Goal: Task Accomplishment & Management: Manage account settings

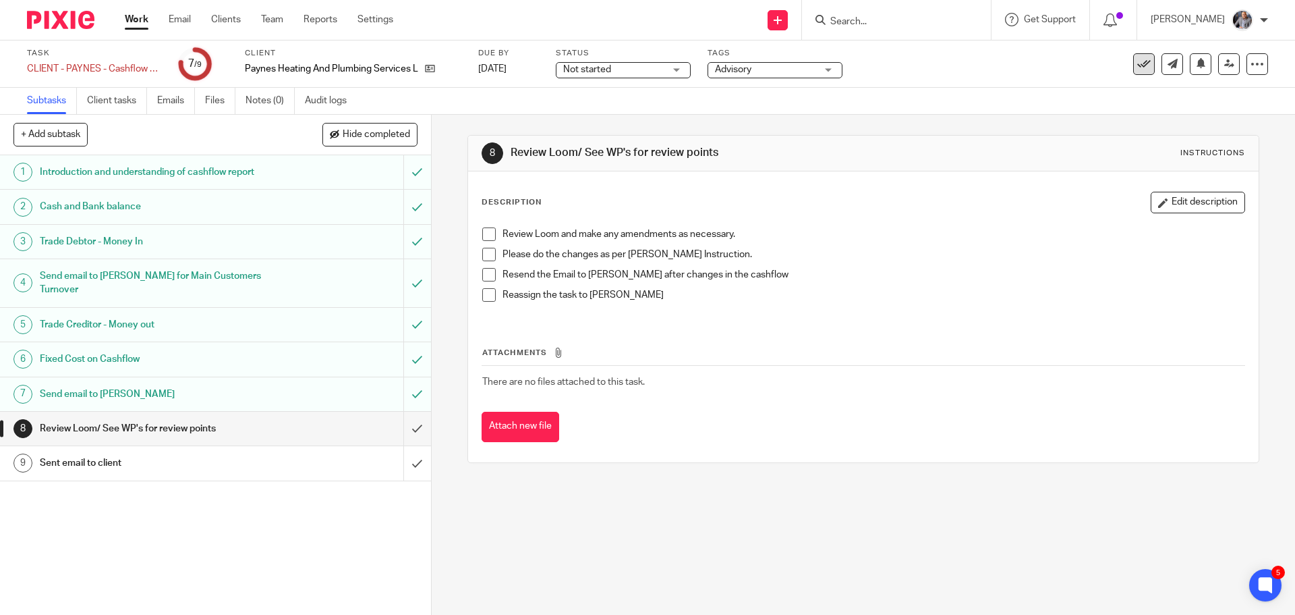
click at [1137, 66] on icon at bounding box center [1143, 63] width 13 height 13
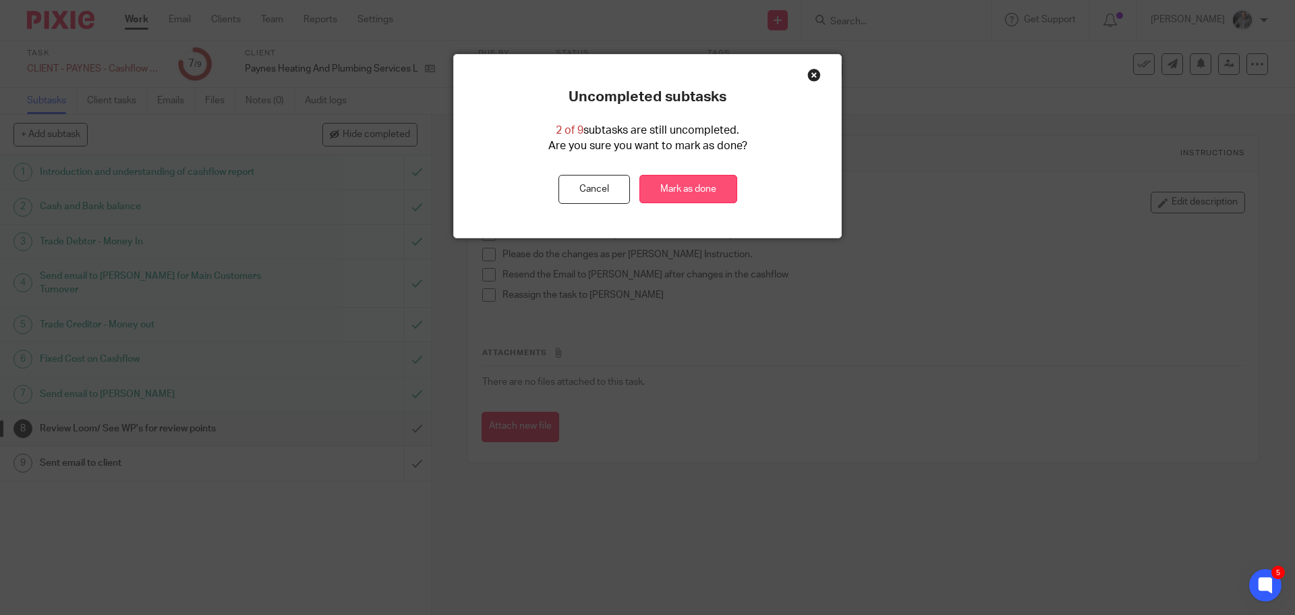
click at [709, 191] on link "Mark as done" at bounding box center [688, 189] width 98 height 29
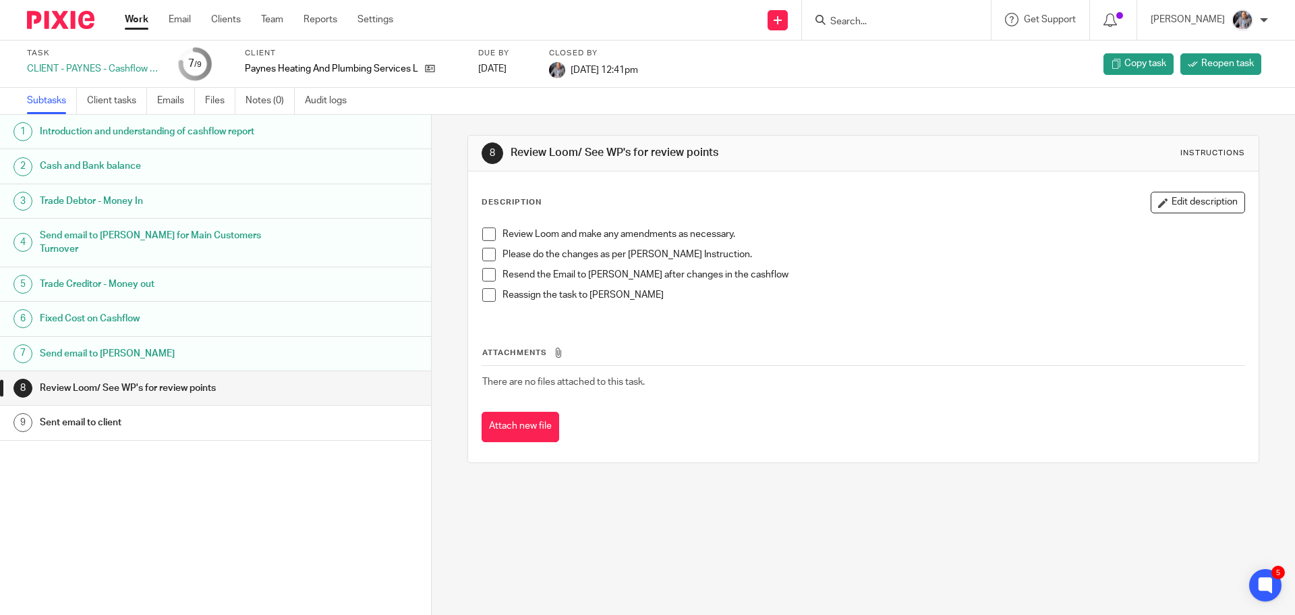
click at [875, 29] on div at bounding box center [896, 20] width 189 height 40
click at [876, 23] on input "Search" at bounding box center [889, 22] width 121 height 12
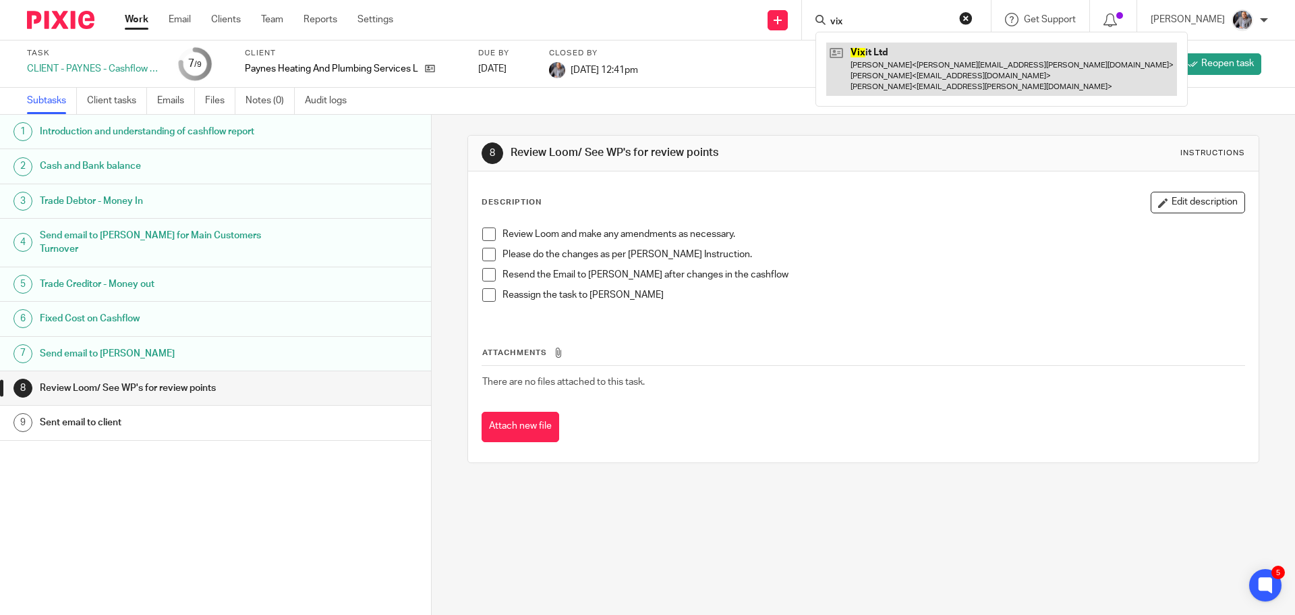
type input "vix"
click at [907, 59] on link at bounding box center [1001, 68] width 351 height 53
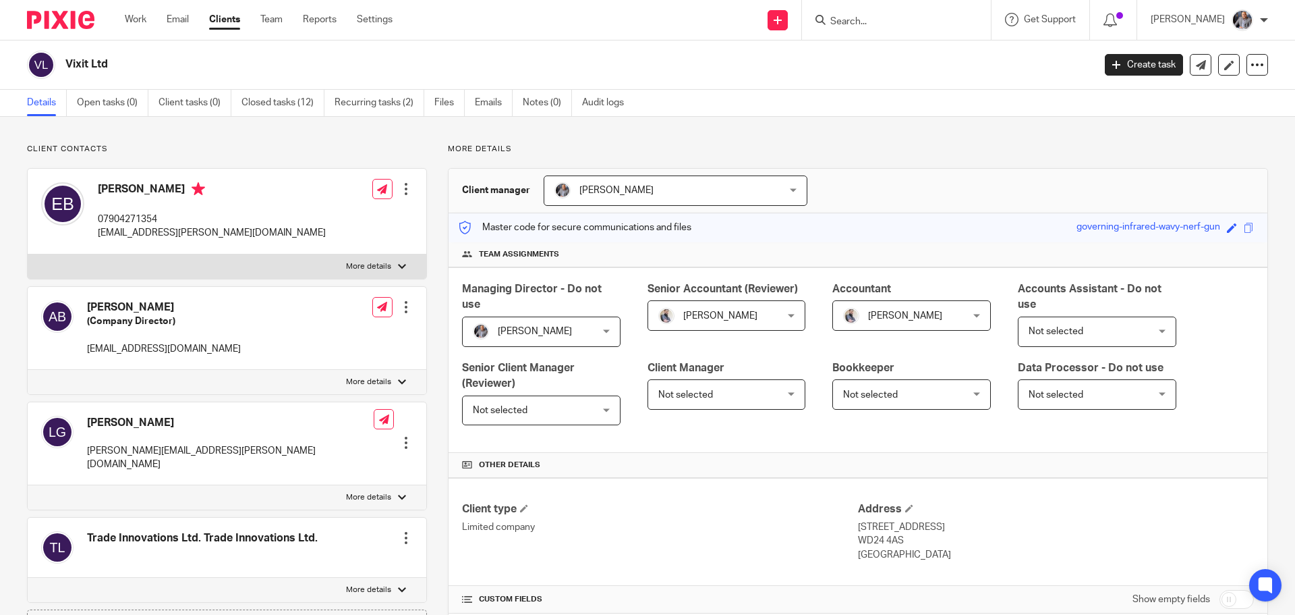
scroll to position [318, 0]
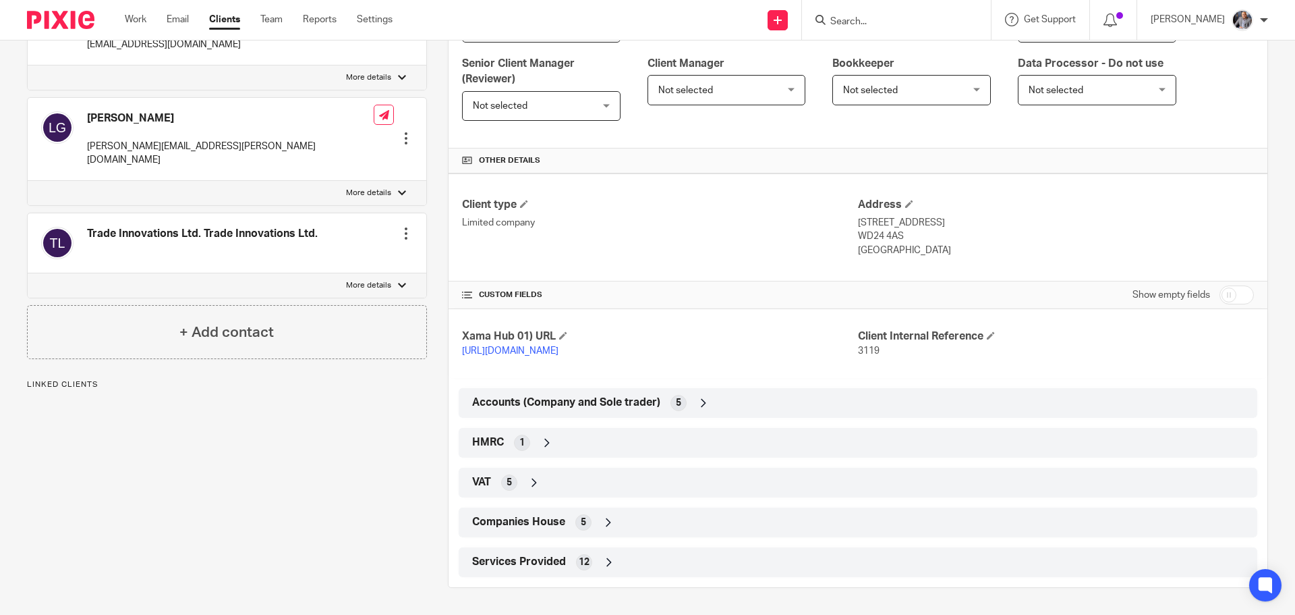
click at [525, 521] on span "Companies House" at bounding box center [518, 522] width 93 height 14
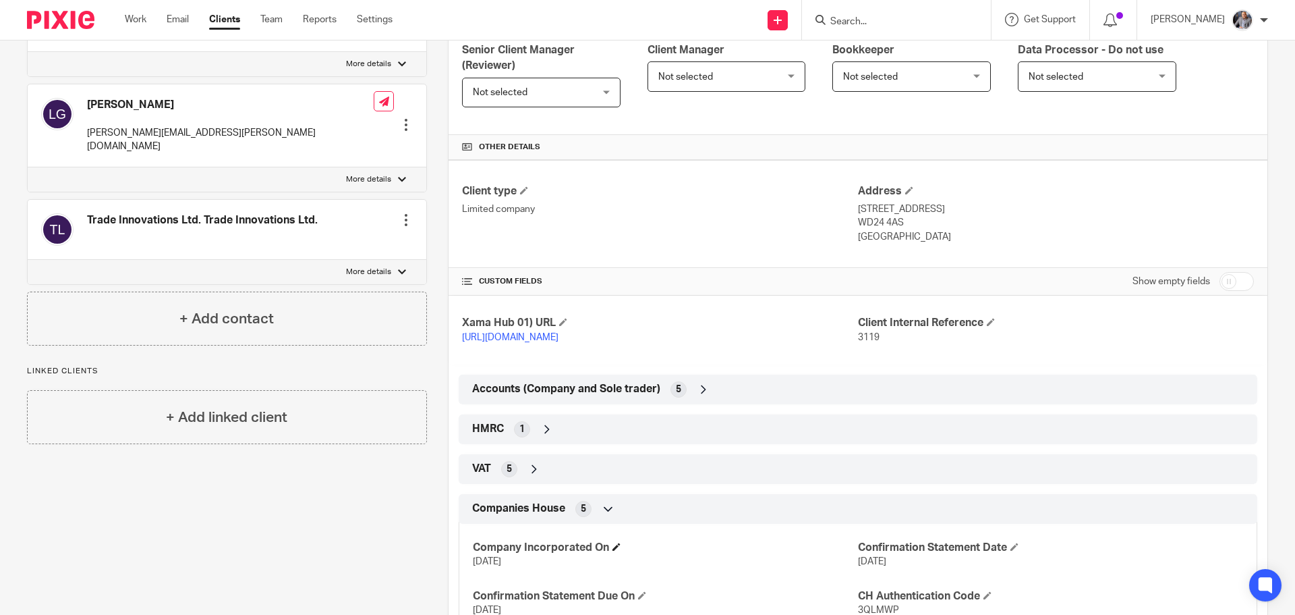
scroll to position [478, 0]
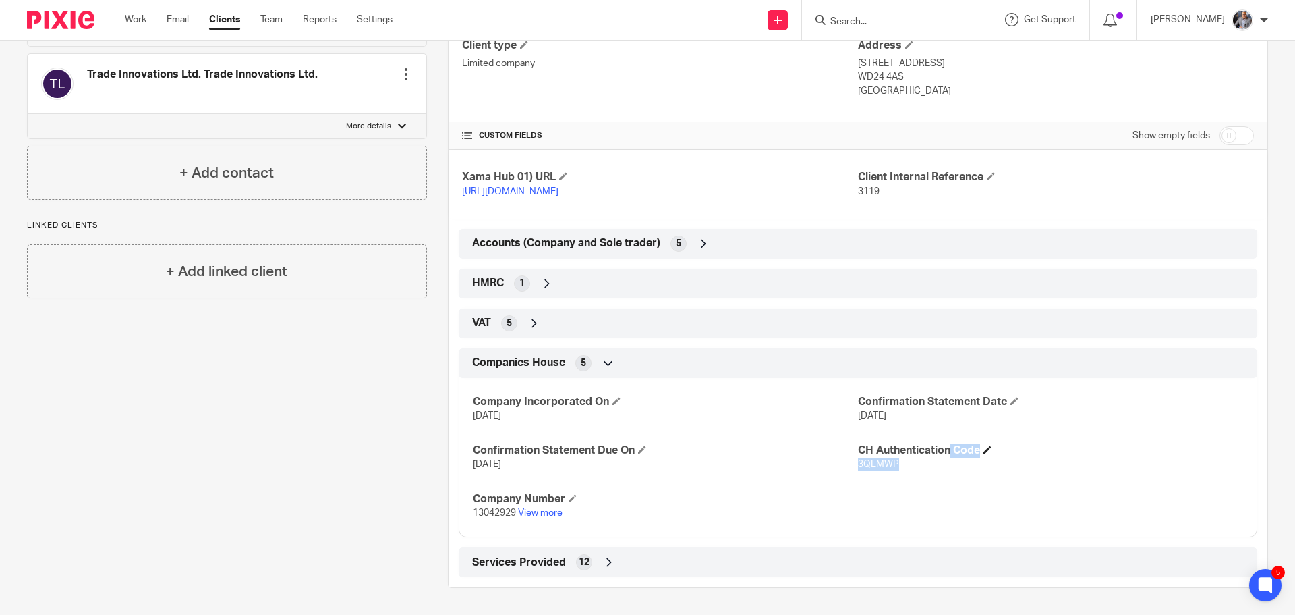
drag, startPoint x: 914, startPoint y: 461, endPoint x: 853, endPoint y: 449, distance: 61.9
click at [858, 449] on div "CH Authentication Code 3QLMWP" at bounding box center [1050, 457] width 385 height 28
copy div "CH Authentication Code 3QLMWP"
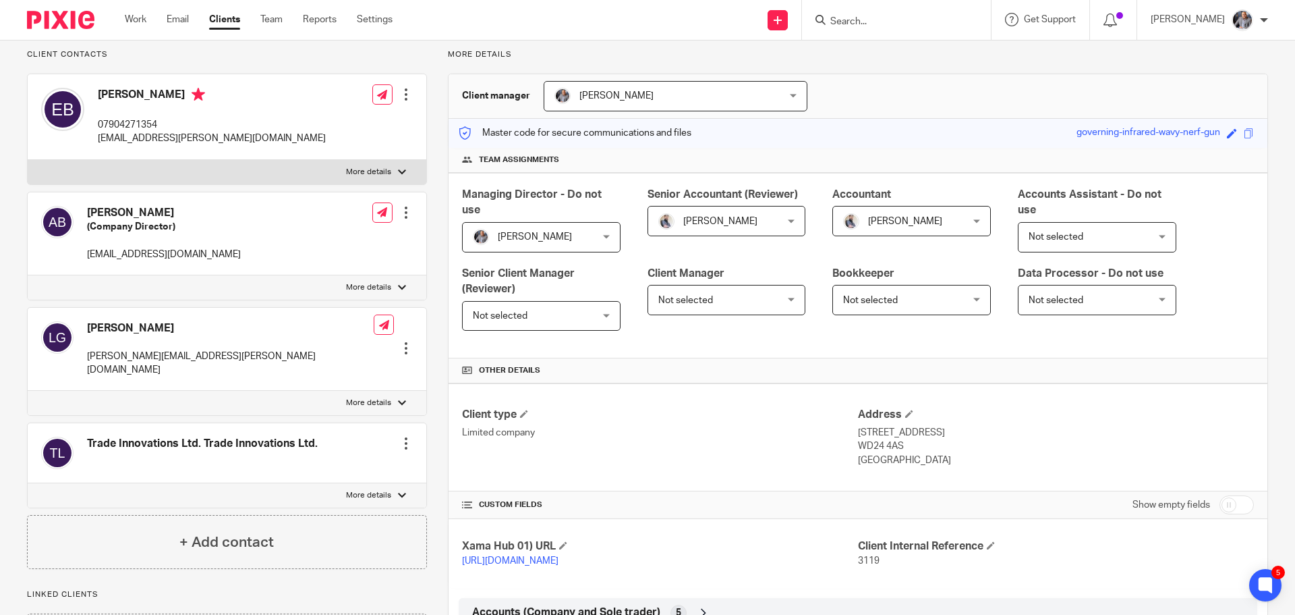
scroll to position [0, 0]
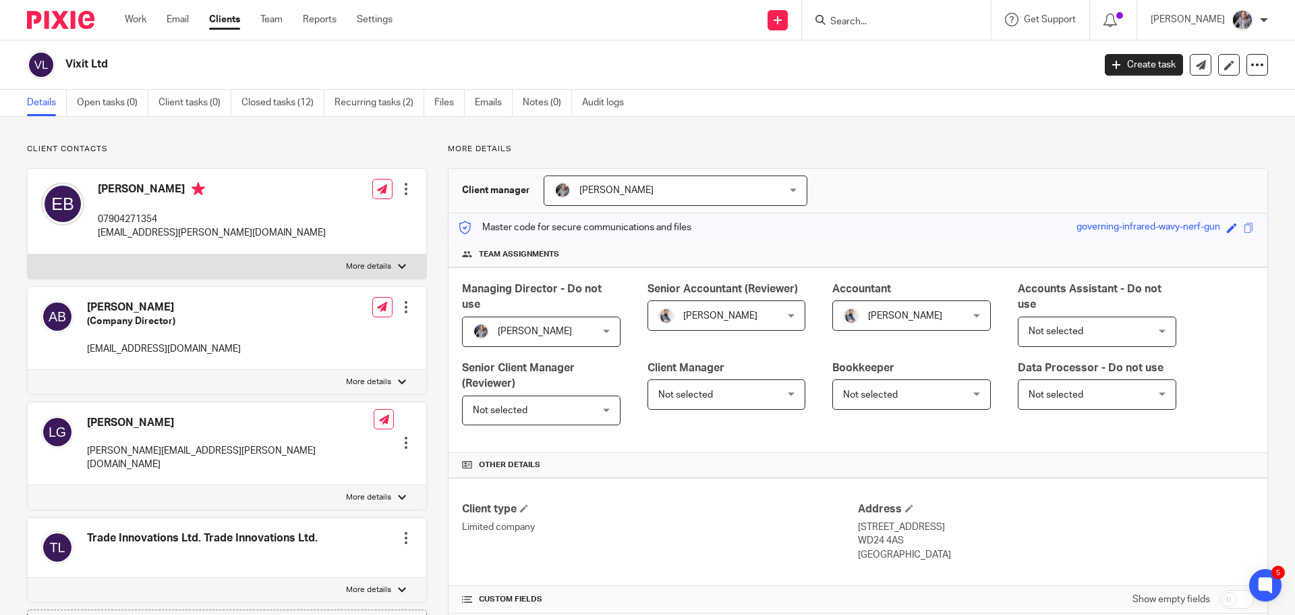
click at [867, 18] on input "Search" at bounding box center [889, 22] width 121 height 12
type input "must"
click at [901, 51] on link at bounding box center [940, 52] width 228 height 20
